Goal: Transaction & Acquisition: Download file/media

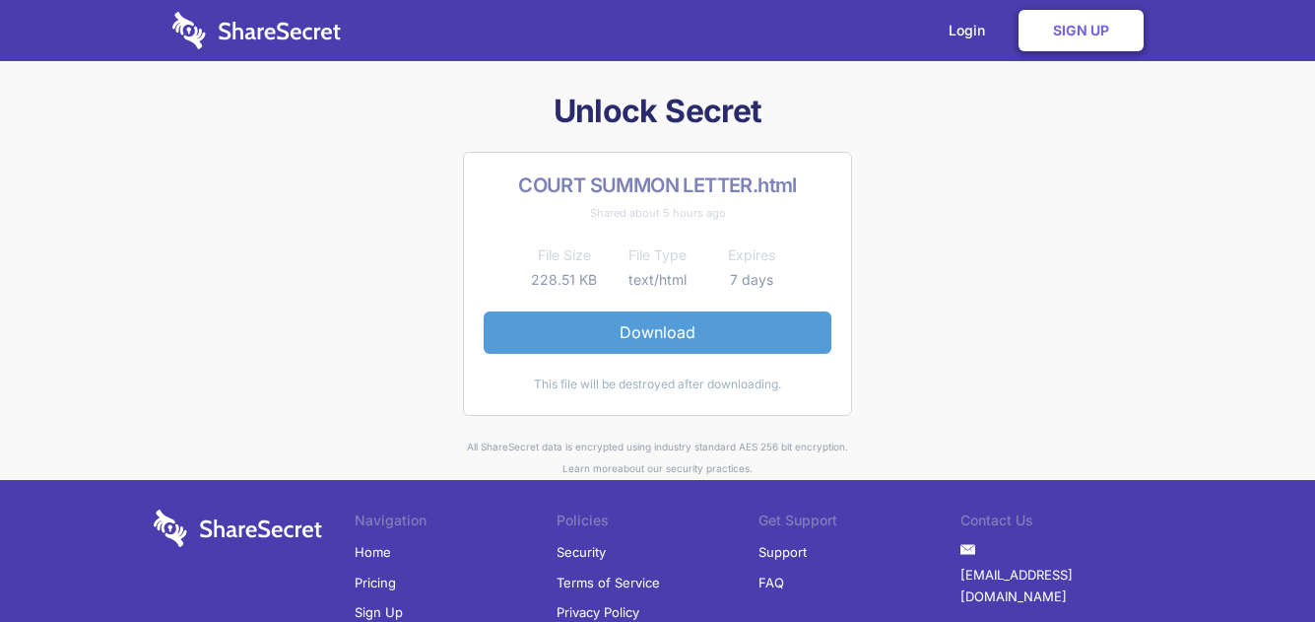
click at [642, 325] on link "Download" at bounding box center [658, 331] width 348 height 41
click at [673, 340] on link "Download" at bounding box center [658, 331] width 348 height 41
